Goal: Information Seeking & Learning: Learn about a topic

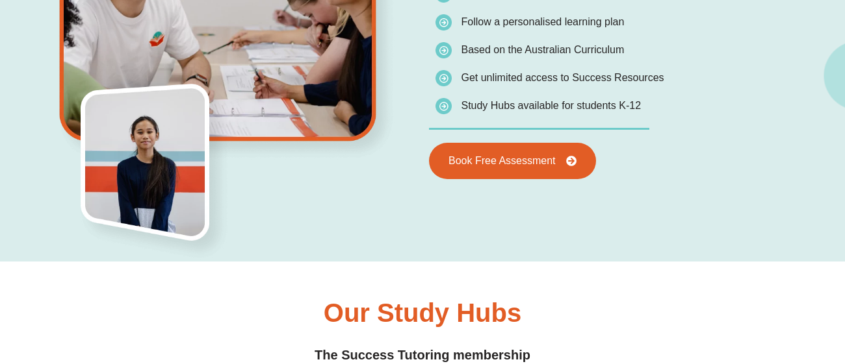
scroll to position [1038, 0]
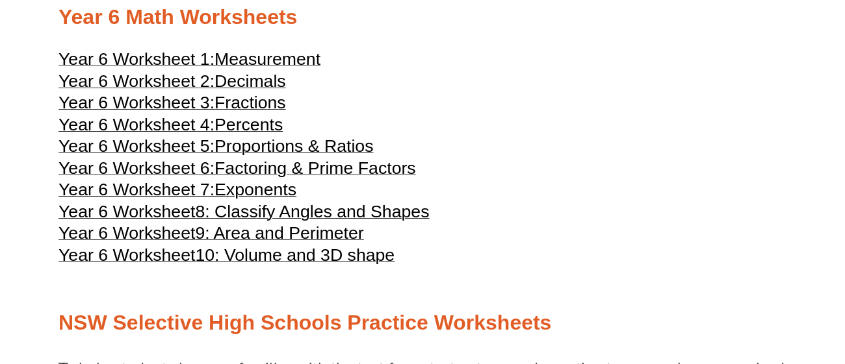
scroll to position [2234, 0]
click at [292, 199] on span "Exponents" at bounding box center [255, 188] width 82 height 19
